Goal: Task Accomplishment & Management: Manage account settings

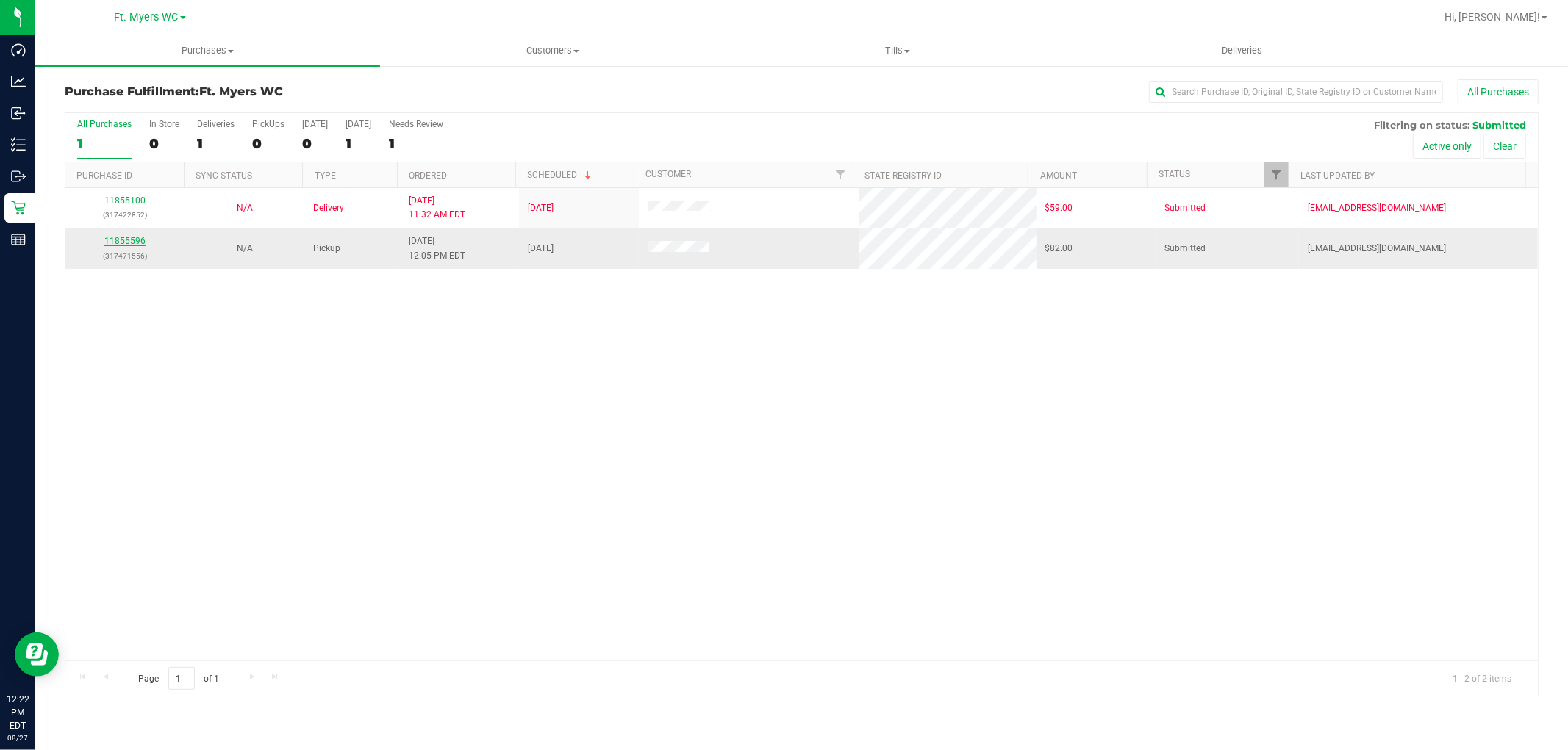
click at [134, 245] on link "11855596" at bounding box center [125, 240] width 42 height 10
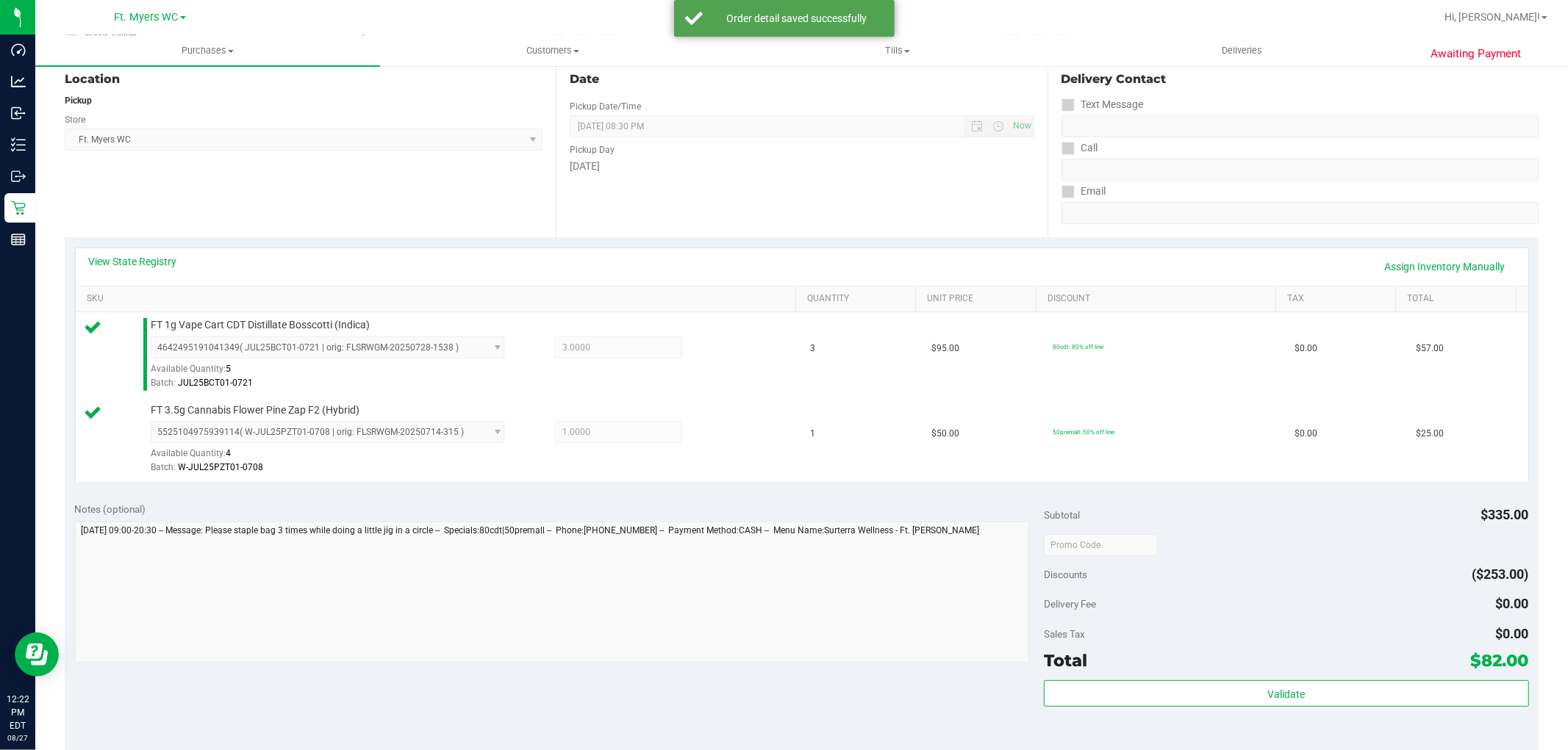
scroll to position [408, 0]
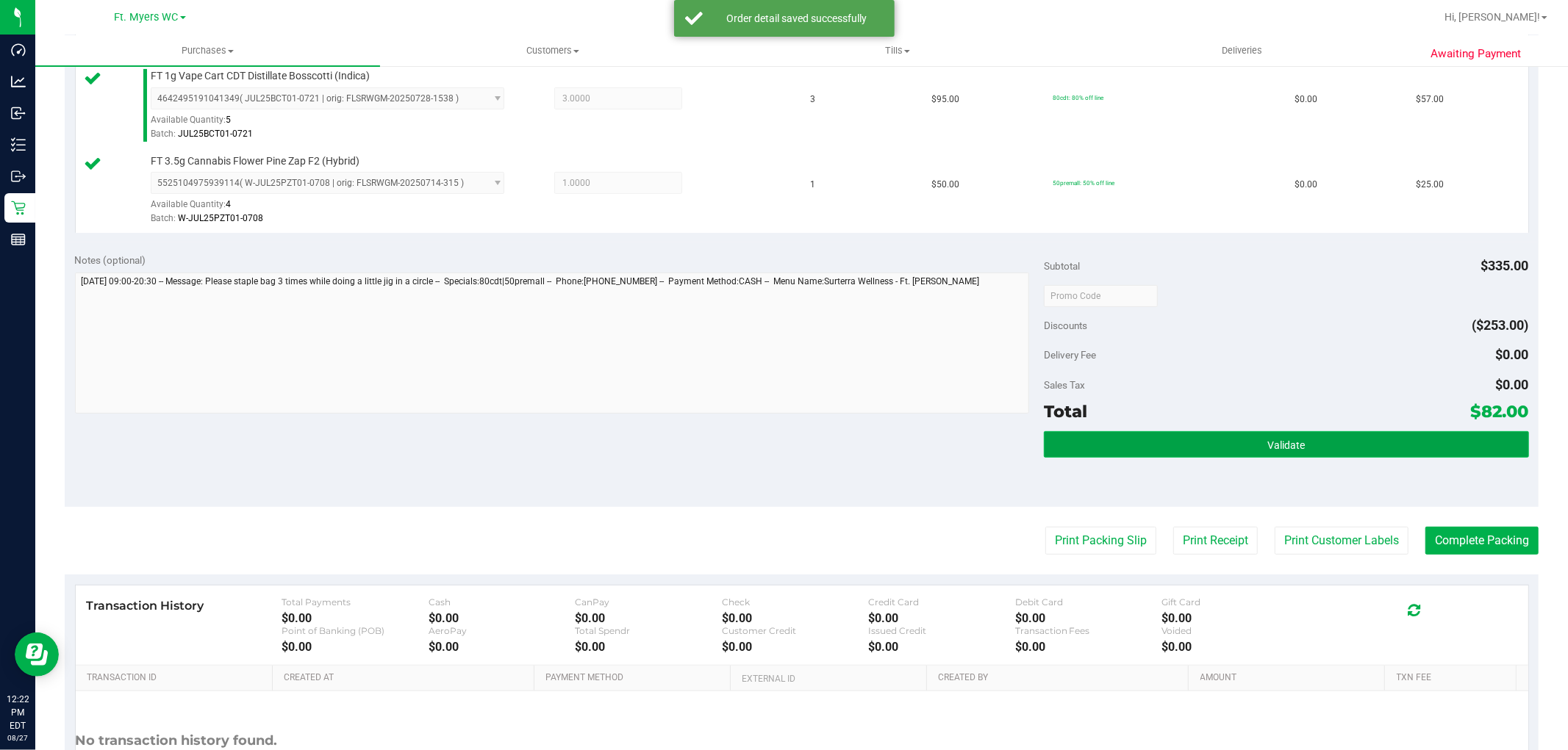
click at [1274, 439] on span "Validate" at bounding box center [1285, 445] width 37 height 12
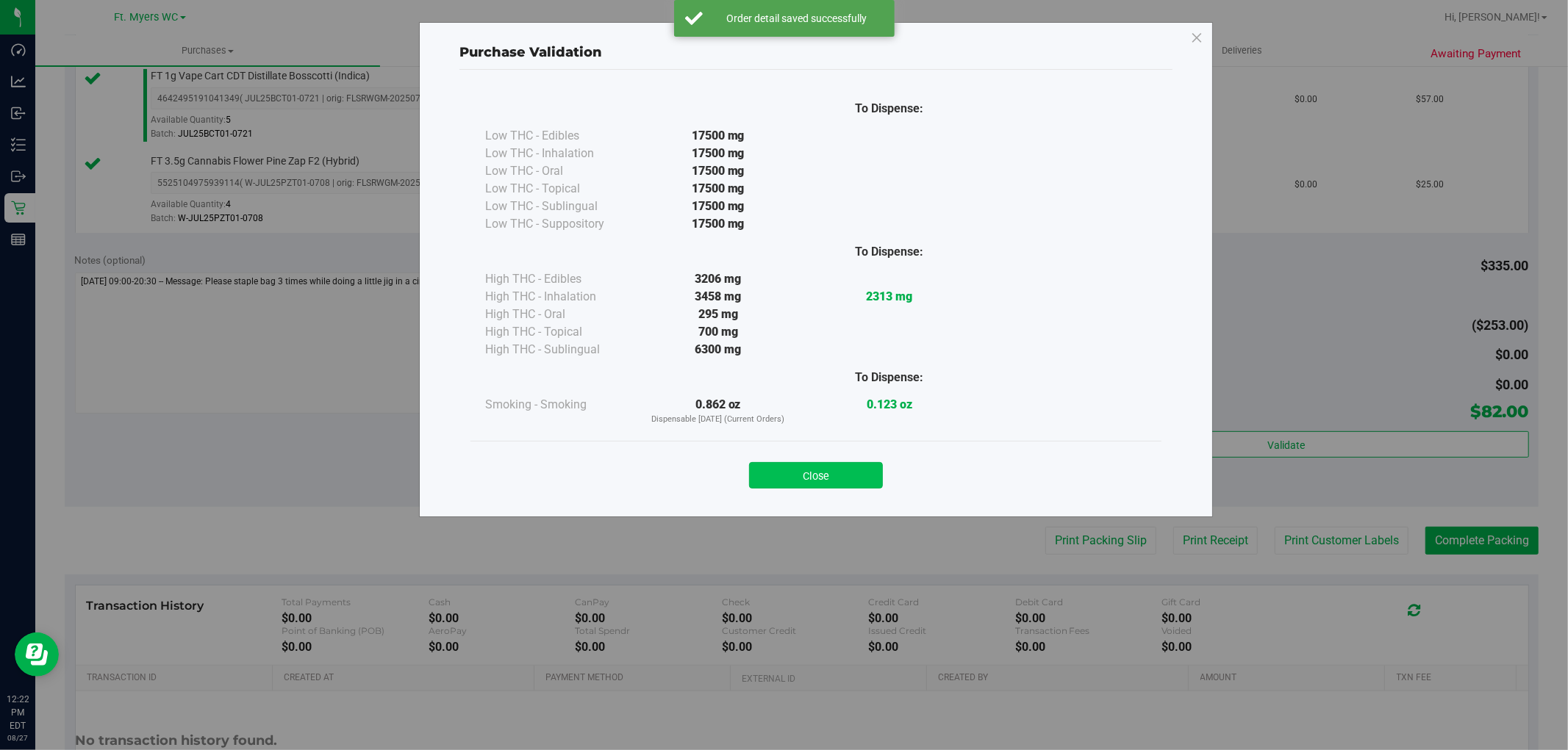
click at [862, 466] on button "Close" at bounding box center [816, 475] width 134 height 26
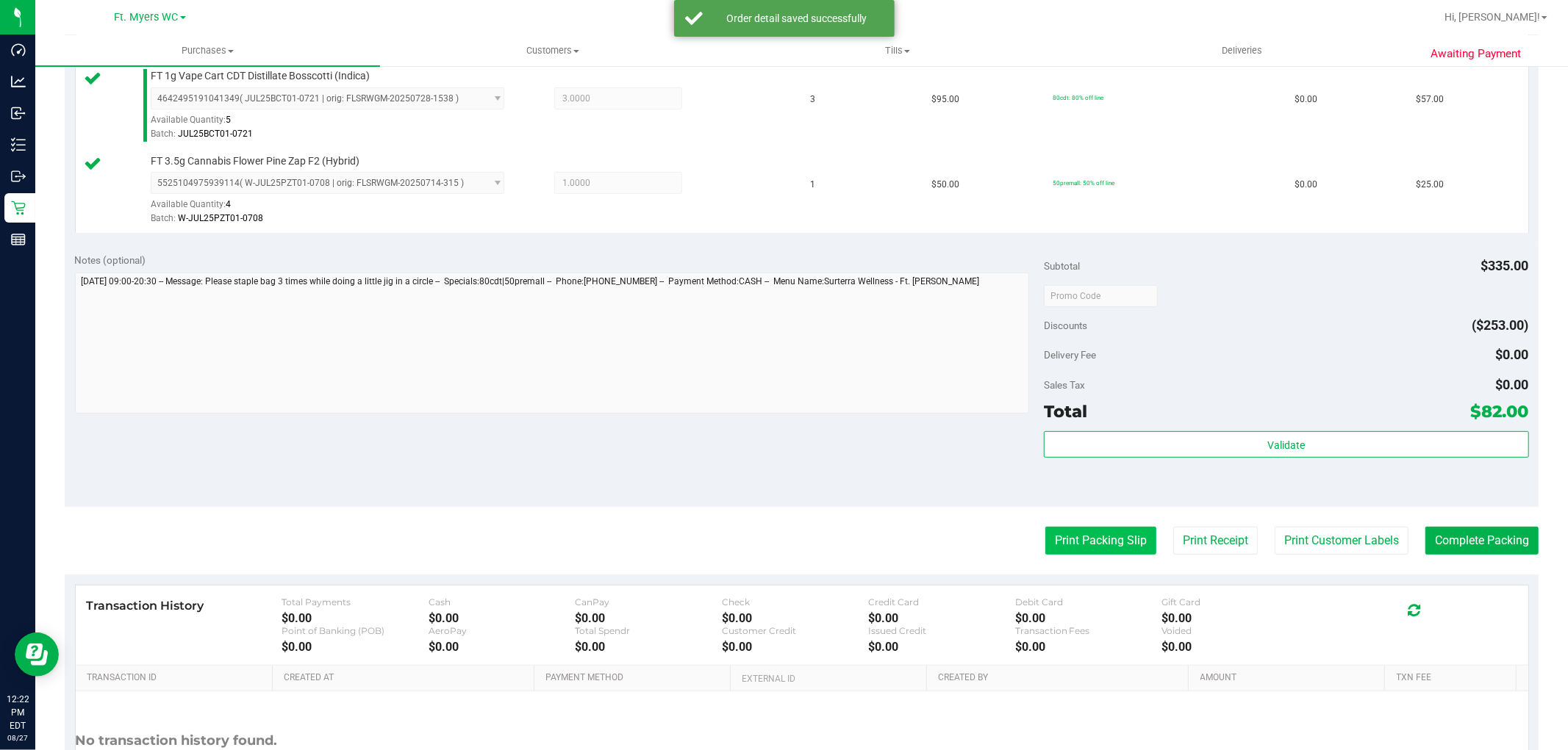
click at [1104, 542] on button "Print Packing Slip" at bounding box center [1101, 540] width 111 height 28
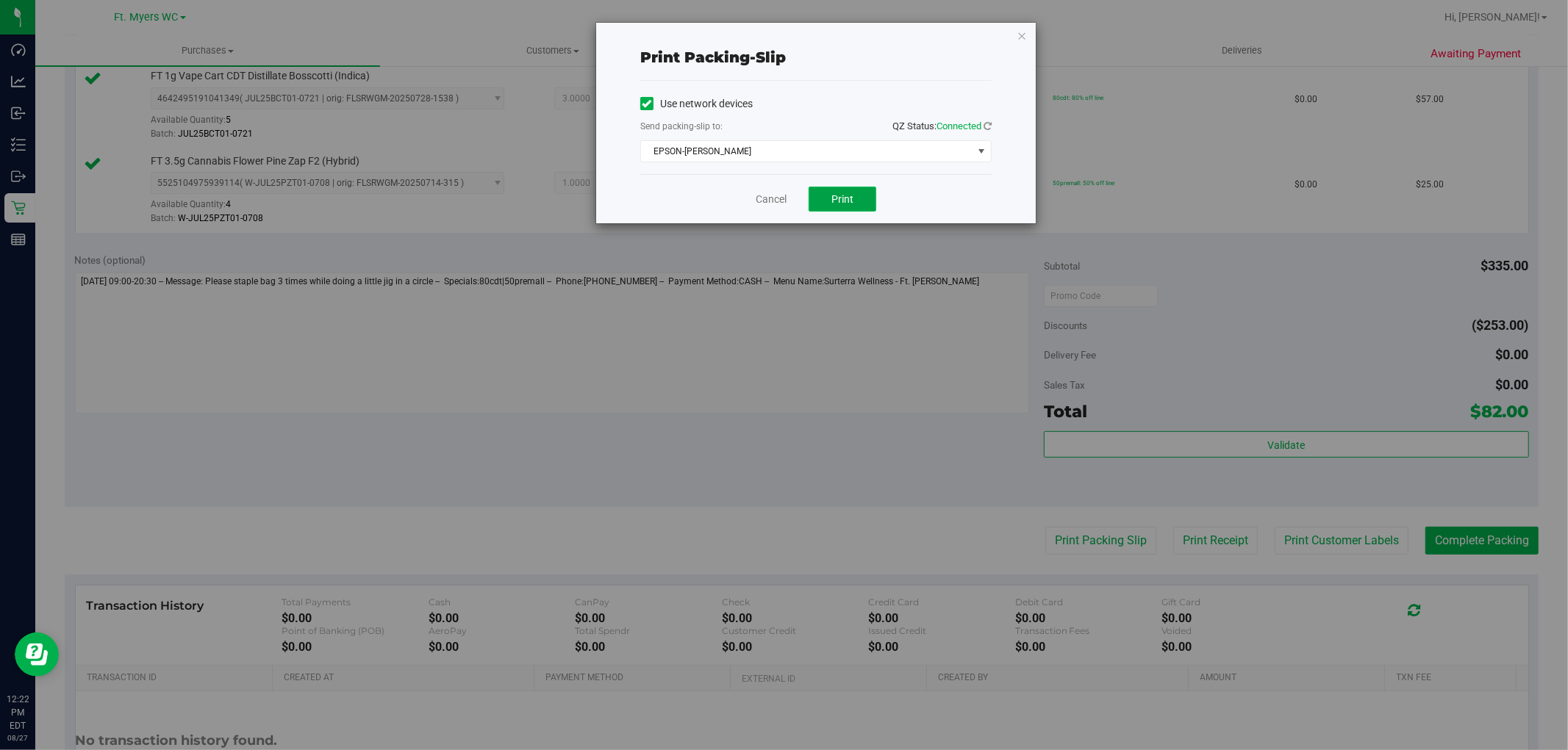
click at [844, 188] on button "Print" at bounding box center [842, 200] width 68 height 25
click at [1019, 33] on icon "button" at bounding box center [1021, 35] width 10 height 18
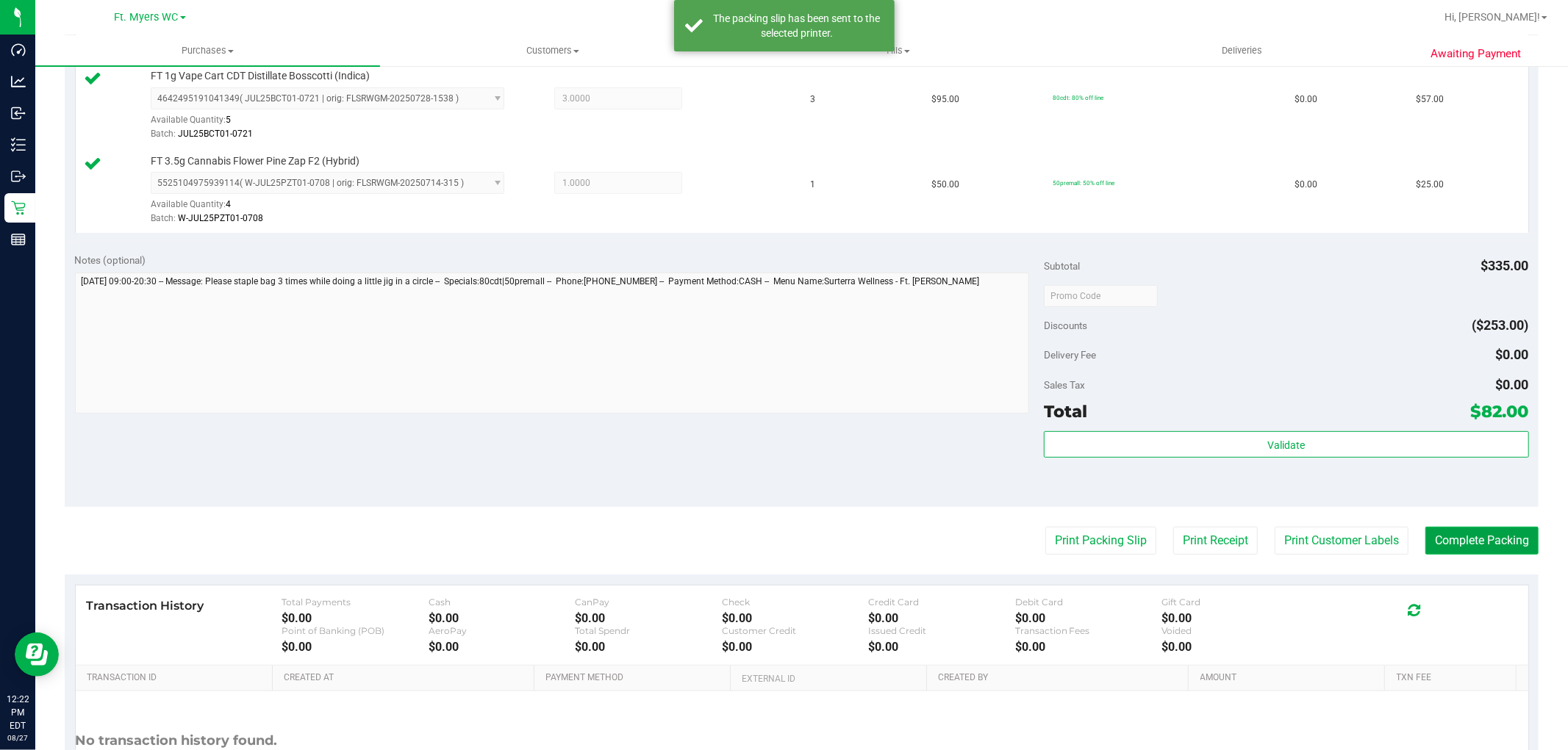
click at [1493, 545] on button "Complete Packing" at bounding box center [1481, 540] width 113 height 28
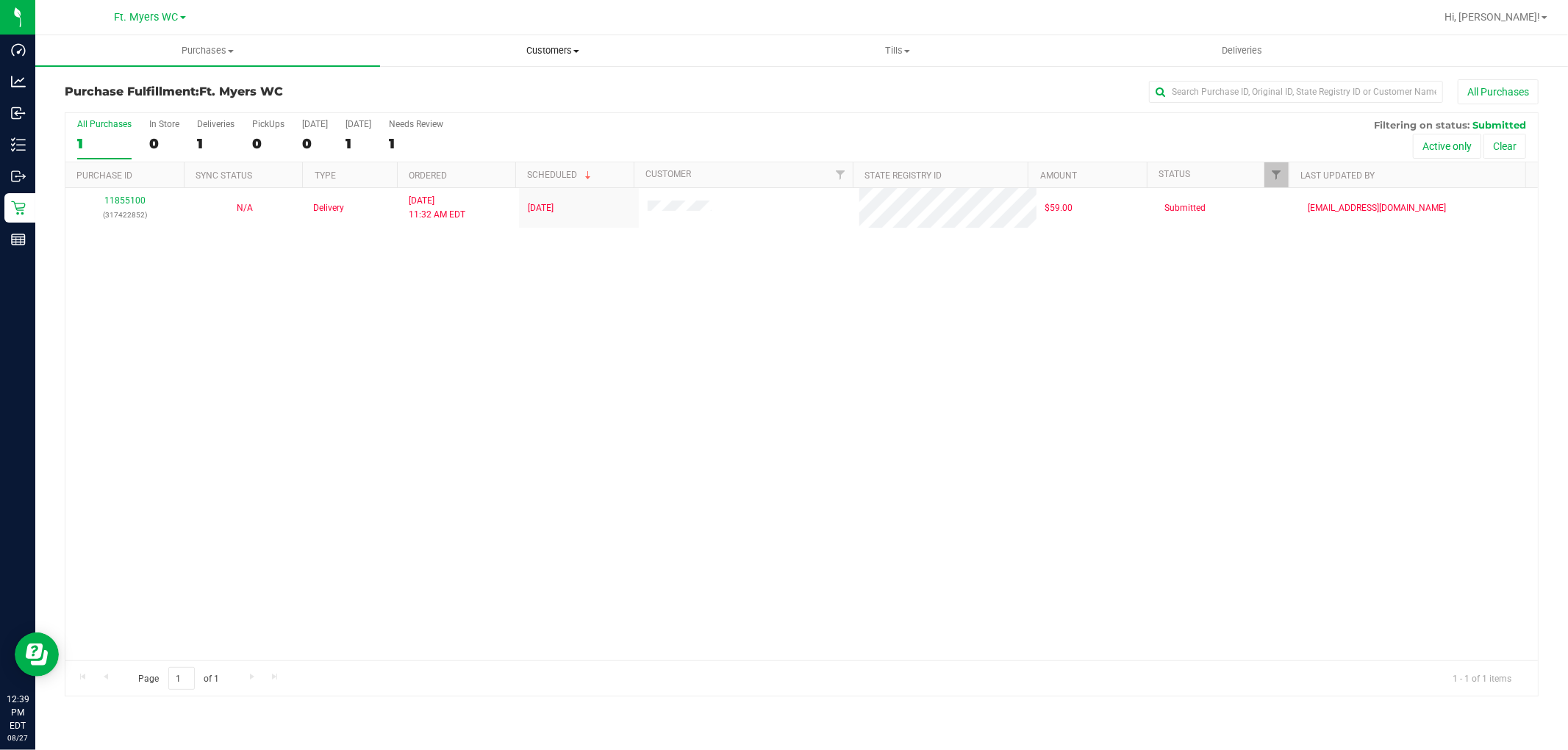
drag, startPoint x: 892, startPoint y: 2, endPoint x: 386, endPoint y: 40, distance: 507.4
click at [386, 40] on uib-tab-heading "Customers All customers Add a new customer All physicians" at bounding box center [552, 51] width 343 height 30
click at [274, 33] on nav "Ft. [PERSON_NAME] Hi, [PERSON_NAME]!" at bounding box center [802, 17] width 1533 height 35
click at [267, 40] on uib-tab-heading "Purchases Summary of purchases Fulfillment All purchases" at bounding box center [208, 51] width 343 height 30
click at [224, 105] on li "Fulfillment" at bounding box center [207, 107] width 344 height 18
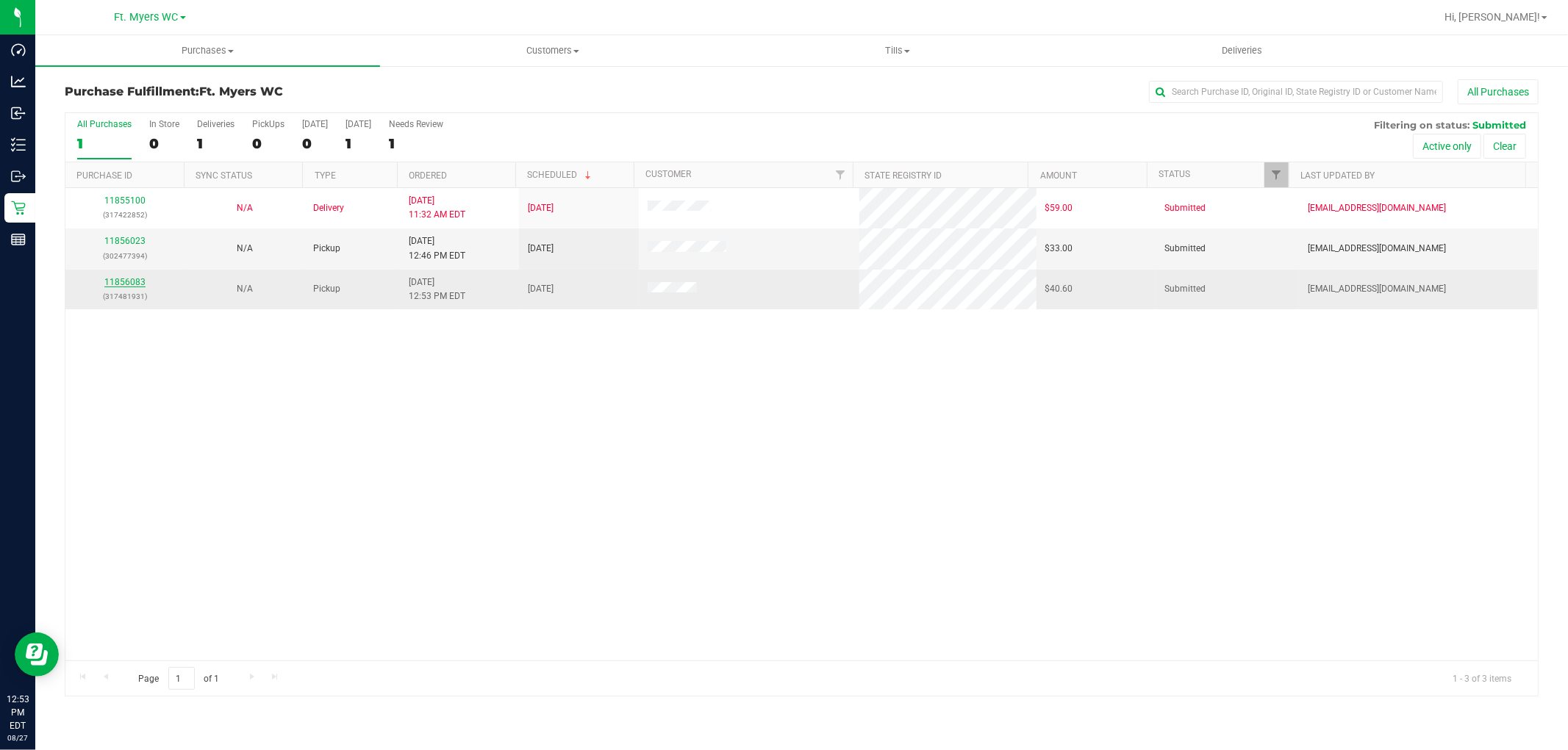
click at [131, 280] on link "11856083" at bounding box center [125, 282] width 42 height 10
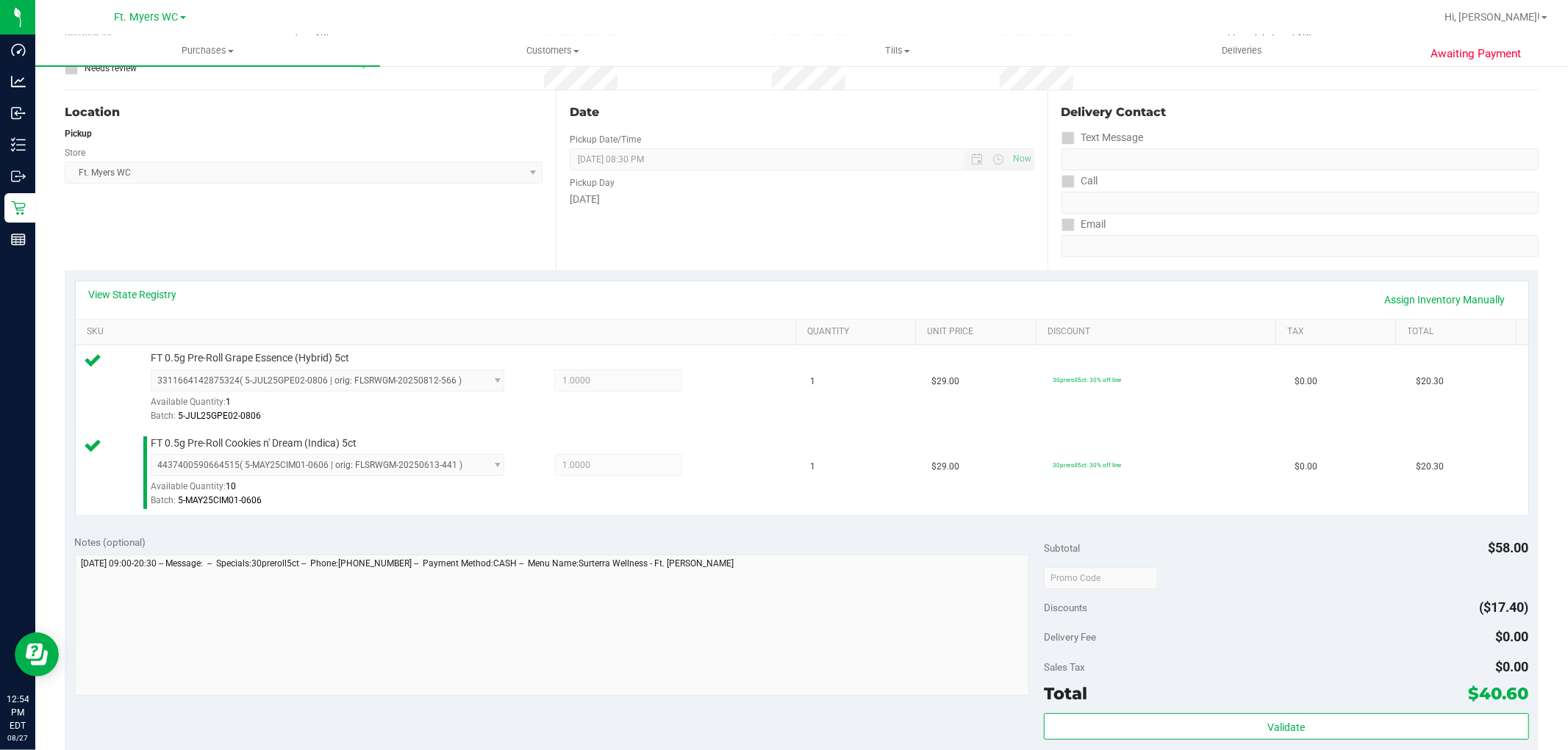
scroll to position [326, 0]
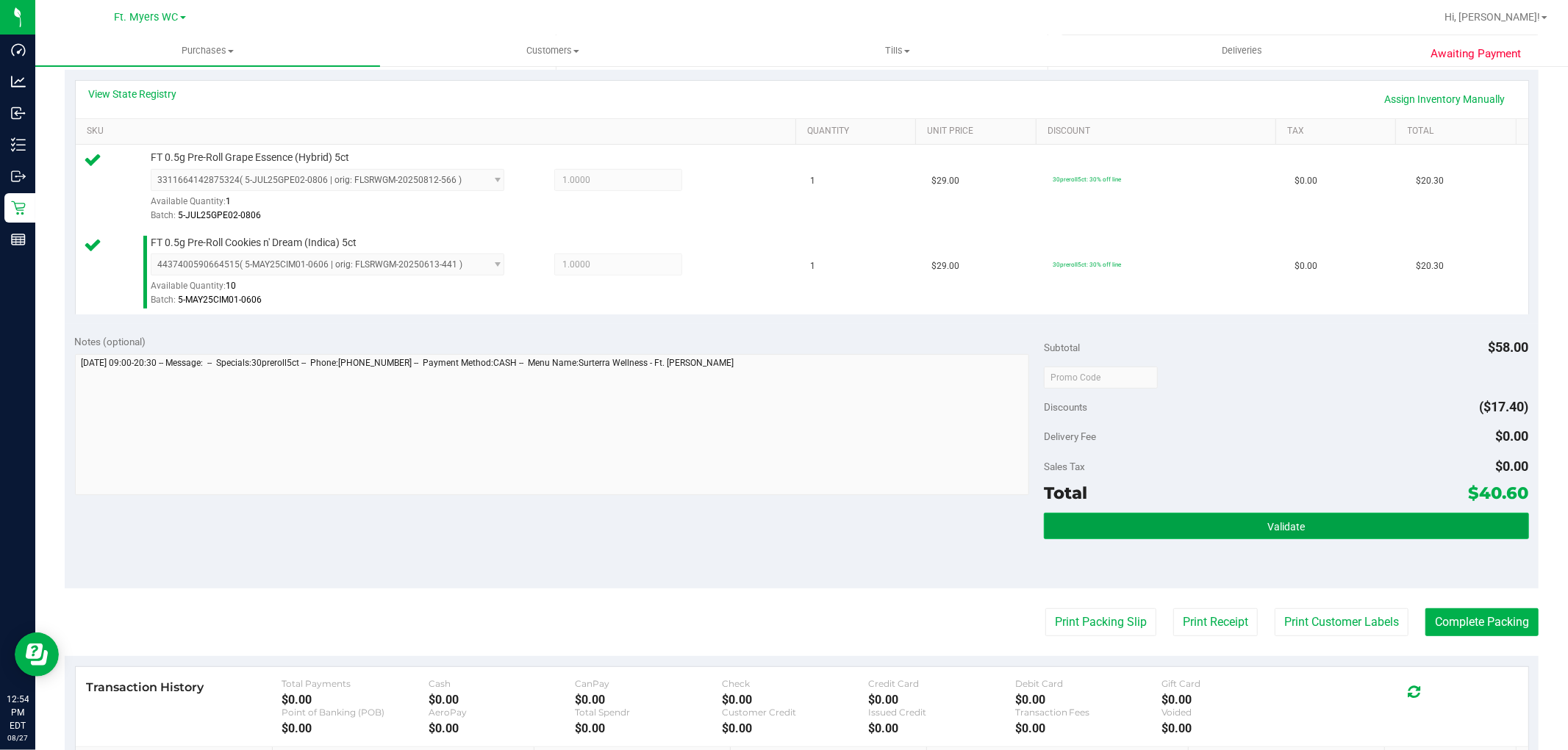
click at [1244, 522] on button "Validate" at bounding box center [1286, 526] width 484 height 26
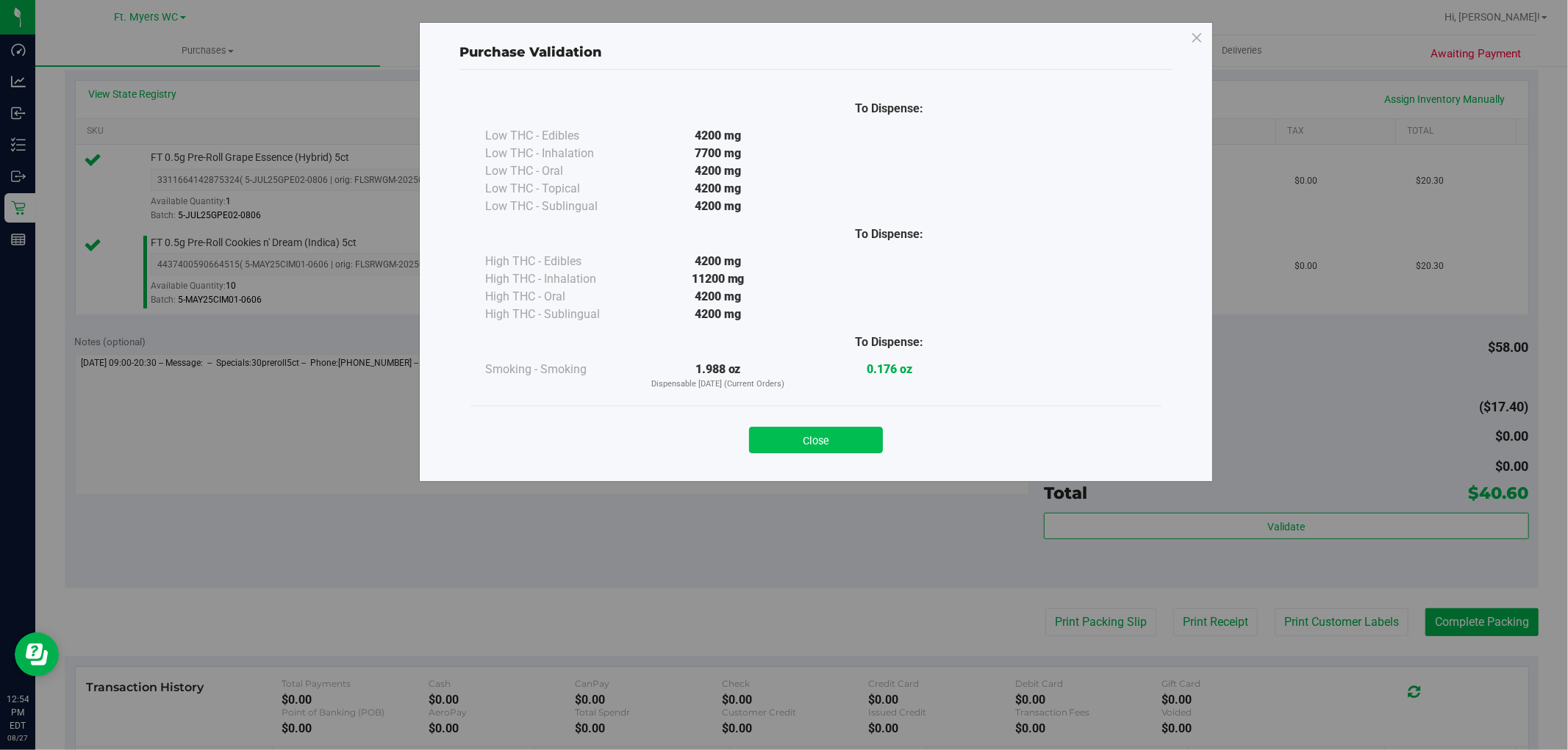
click at [784, 423] on div "Close" at bounding box center [816, 436] width 669 height 37
click at [807, 436] on button "Close" at bounding box center [816, 440] width 134 height 26
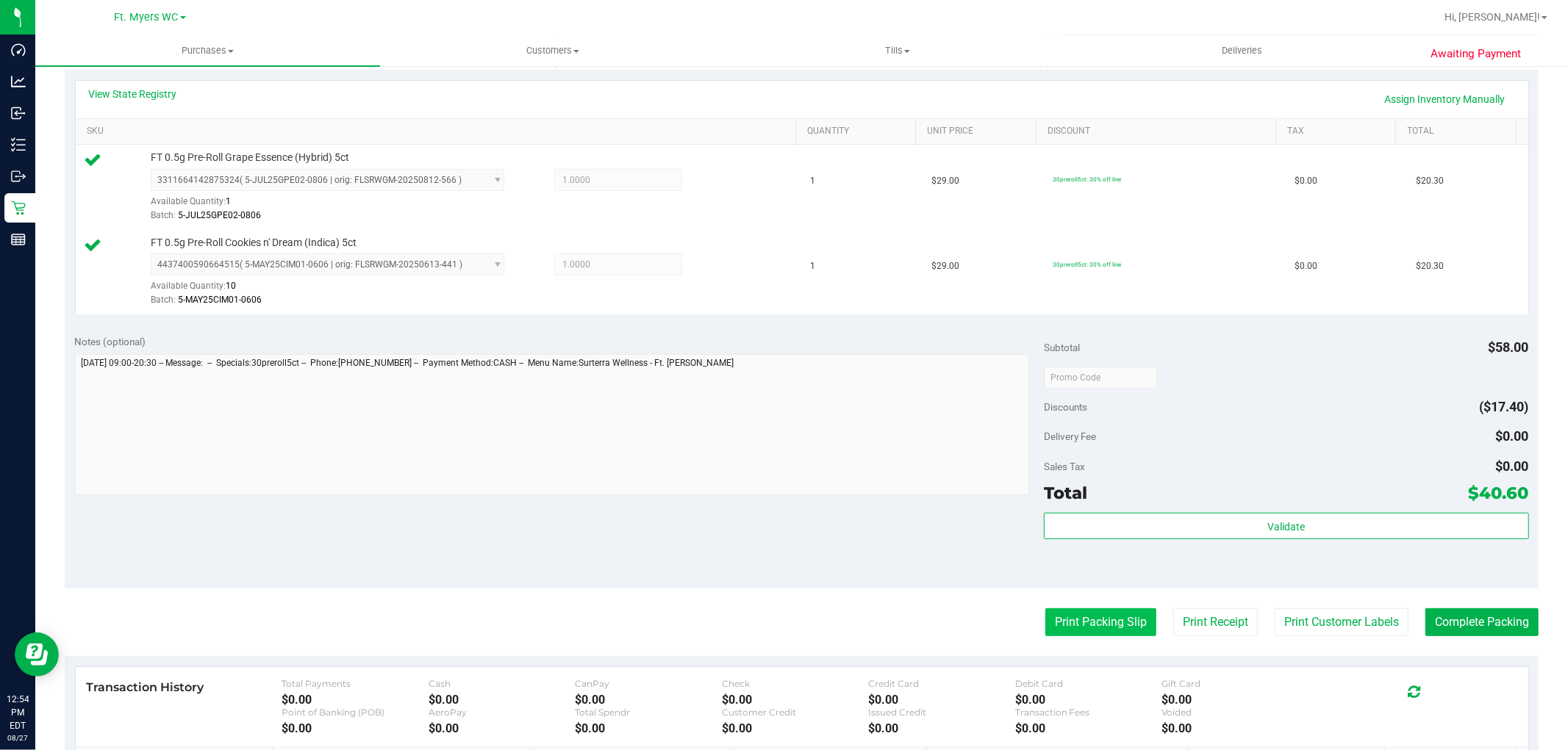
click at [1046, 613] on button "Print Packing Slip" at bounding box center [1101, 622] width 111 height 28
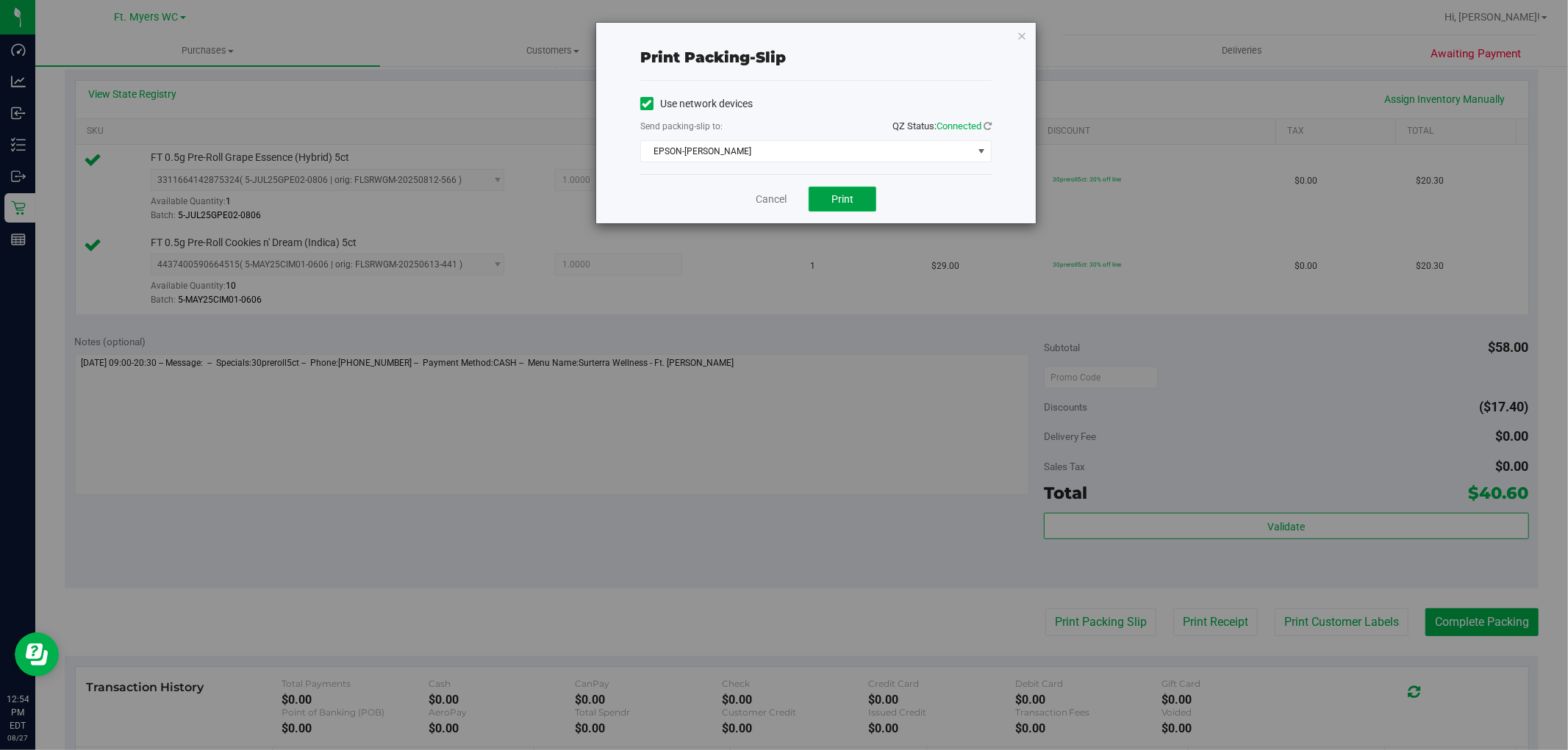
click at [850, 193] on span "Print" at bounding box center [842, 199] width 22 height 12
click at [1020, 30] on icon "button" at bounding box center [1021, 35] width 10 height 18
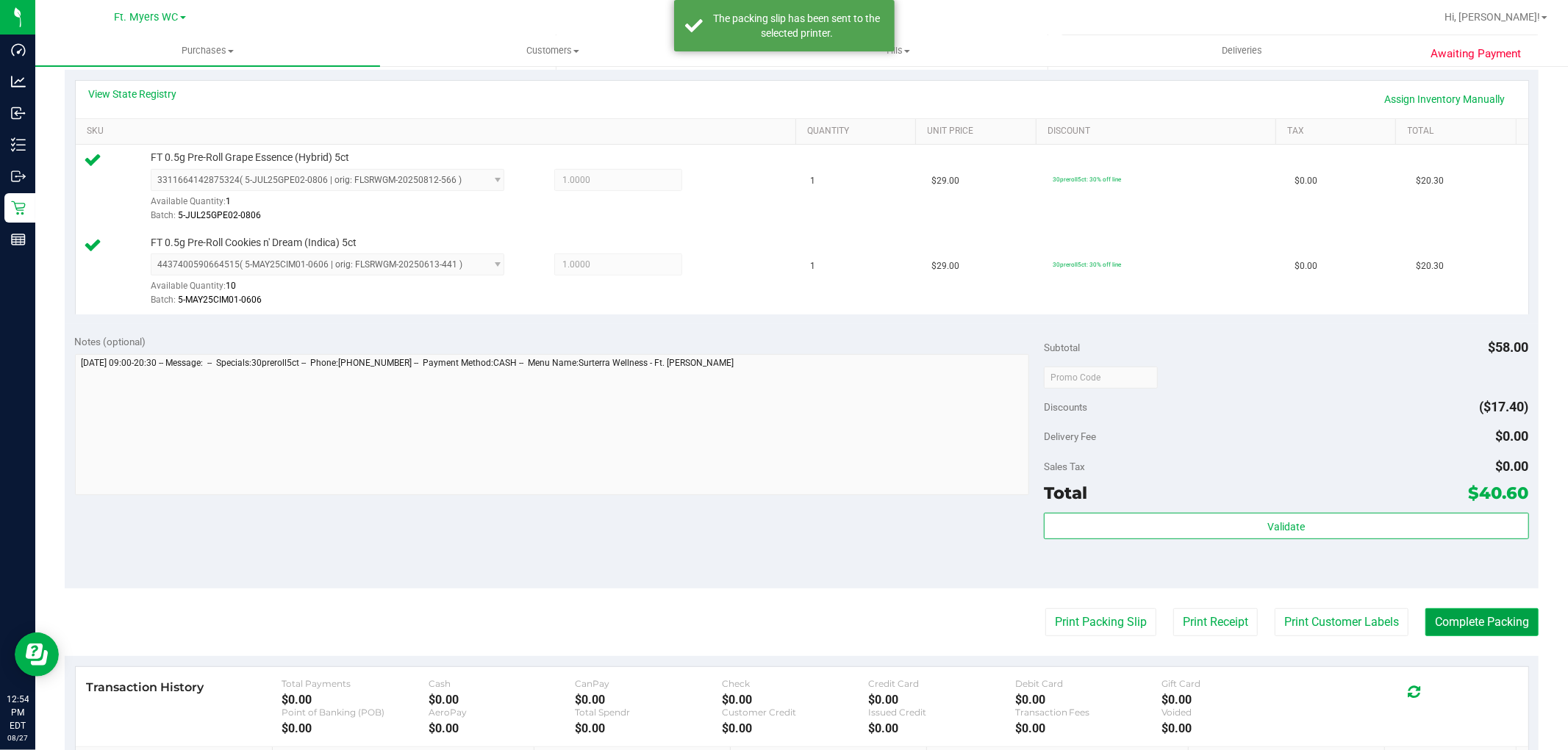
click at [1428, 612] on button "Complete Packing" at bounding box center [1481, 622] width 113 height 28
